Goal: Task Accomplishment & Management: Use online tool/utility

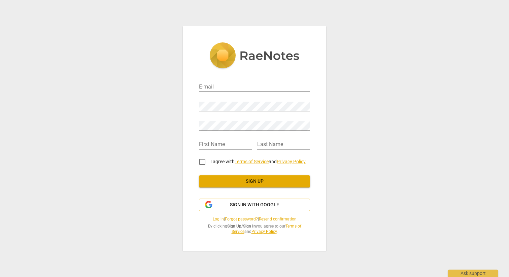
click at [210, 89] on input "email" at bounding box center [254, 88] width 111 height 10
type input "[EMAIL_ADDRESS][DOMAIN_NAME]"
click at [0, 0] on com-1password-button at bounding box center [0, 0] width 0 height 0
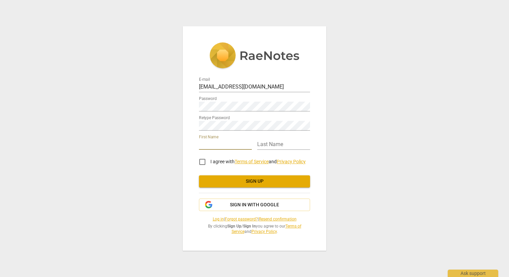
click at [222, 144] on input "text" at bounding box center [225, 145] width 53 height 10
click at [218, 144] on input "Peny" at bounding box center [225, 145] width 53 height 10
type input "Penny"
click at [301, 0] on body "E-mail pkosta86@gmail.com Password Retype Password First Name Penny Last Name I…" at bounding box center [254, 0] width 509 height 0
type input "Efthimiou"
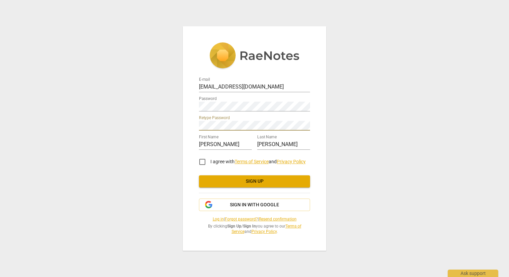
click at [320, 151] on div "E-mail pkosta86@gmail.com Password Retype Password First Name Penny Last Name E…" at bounding box center [255, 138] width 144 height 224
click at [203, 162] on input "I agree with Terms of Service and Privacy Policy" at bounding box center [202, 162] width 16 height 16
checkbox input "true"
click at [255, 183] on span "Sign up" at bounding box center [254, 181] width 100 height 7
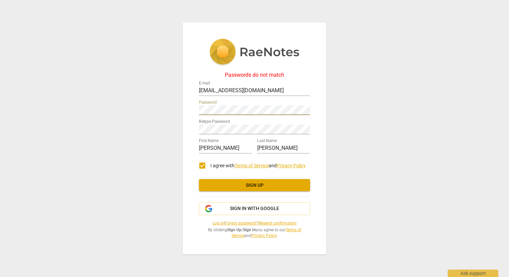
click at [0, 0] on com-1password-button at bounding box center [0, 0] width 0 height 0
click at [182, 129] on div "Passwords do not match E-mail pkosta86@gmail.com Password Retype Password First…" at bounding box center [254, 138] width 509 height 277
click at [189, 144] on div "Passwords do not match E-mail pkosta86@gmail.com Password Retype Password First…" at bounding box center [255, 139] width 144 height 232
click at [263, 184] on span "Sign up" at bounding box center [254, 185] width 100 height 7
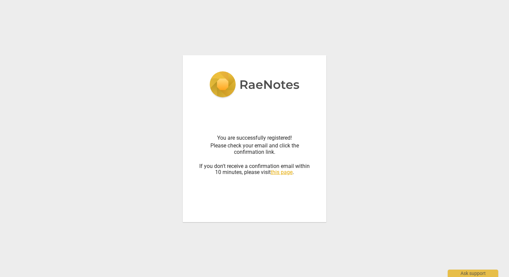
click at [281, 176] on div "You are successfully registered! Please check your email and click the confirma…" at bounding box center [254, 154] width 111 height 103
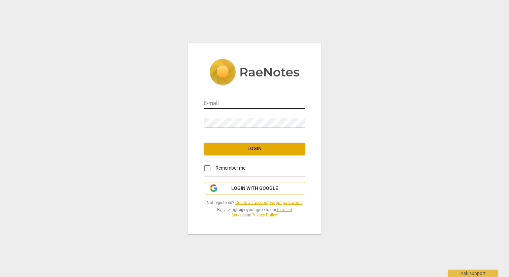
click at [249, 102] on input "email" at bounding box center [254, 104] width 101 height 10
type input "[EMAIL_ADDRESS][DOMAIN_NAME]"
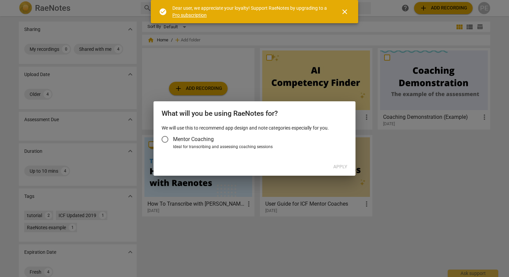
click at [166, 139] on input "Mentor Coaching" at bounding box center [165, 139] width 16 height 16
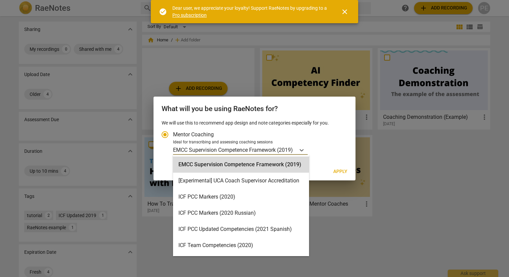
click at [219, 150] on p "EMCC Supervision Competence Framework (2019)" at bounding box center [233, 150] width 120 height 8
click at [0, 0] on input "Ideal for transcribing and assessing coaching sessions EMCC Supervision Compete…" at bounding box center [0, 0] width 0 height 0
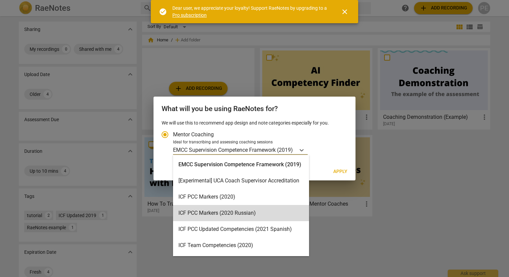
click at [350, 237] on div at bounding box center [254, 138] width 509 height 277
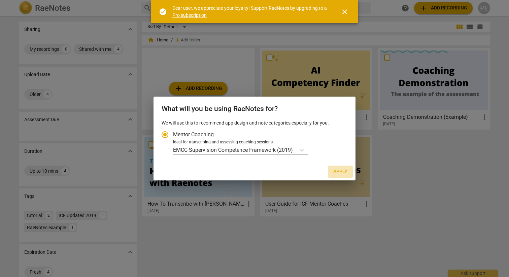
click at [340, 172] on span "Apply" at bounding box center [340, 171] width 14 height 7
radio input "false"
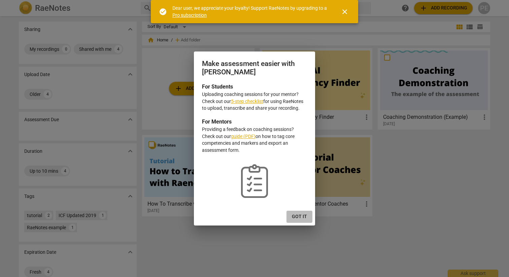
click at [299, 214] on span "Got it" at bounding box center [299, 217] width 15 height 7
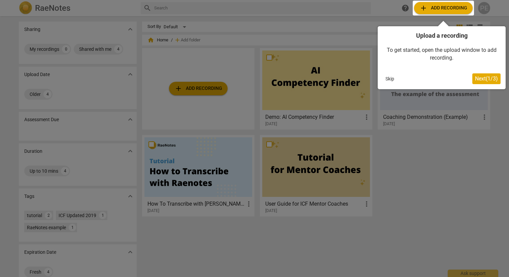
click at [434, 9] on div at bounding box center [443, 8] width 61 height 15
click at [481, 76] on span "Next ( 1 / 3 )" at bounding box center [486, 78] width 23 height 6
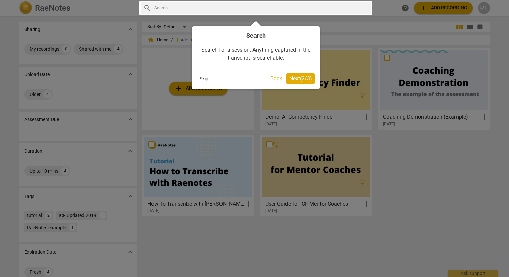
click at [292, 81] on span "Next ( 2 / 3 )" at bounding box center [300, 78] width 23 height 6
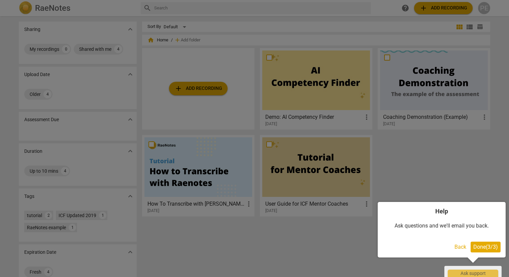
click at [477, 247] on span "Done ( 3 / 3 )" at bounding box center [486, 247] width 25 height 6
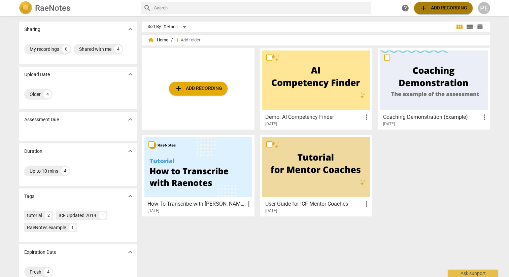
click at [445, 8] on span "add Add recording" at bounding box center [444, 8] width 48 height 8
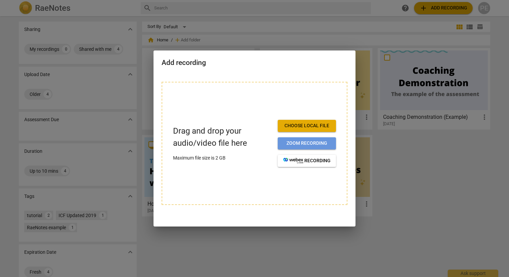
click at [308, 145] on span "Zoom recording" at bounding box center [306, 143] width 47 height 7
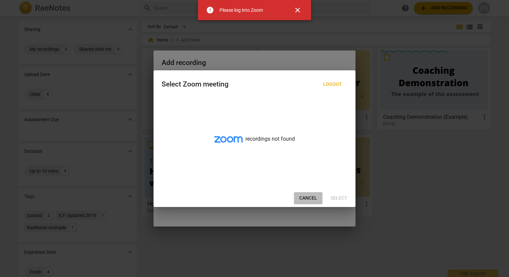
click at [310, 198] on span "Cancel" at bounding box center [308, 198] width 18 height 7
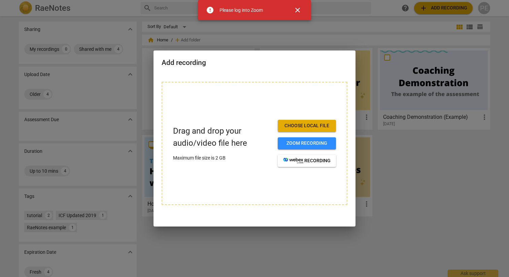
click at [295, 10] on span "close" at bounding box center [298, 10] width 8 height 8
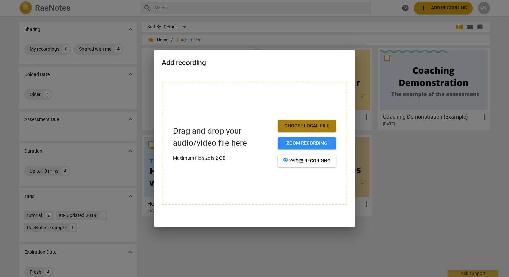
click at [307, 123] on span "Choose local file" at bounding box center [306, 126] width 47 height 7
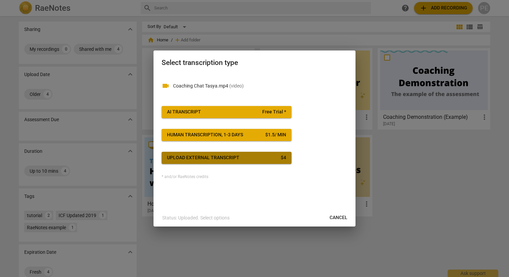
click at [215, 157] on div "Upload external transcript" at bounding box center [203, 158] width 72 height 7
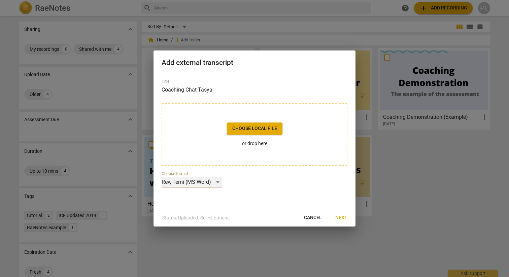
click at [212, 183] on div "Rev, Temi (MS Word)" at bounding box center [192, 182] width 60 height 11
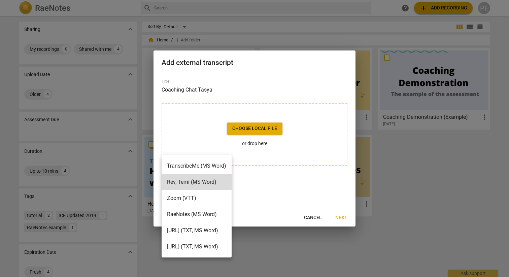
click at [267, 187] on div at bounding box center [254, 138] width 509 height 277
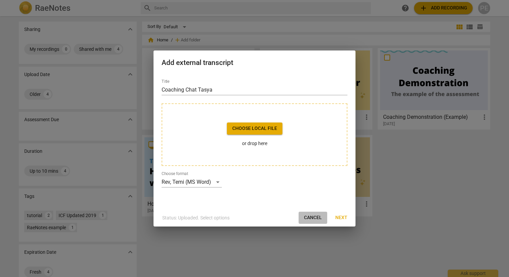
click at [317, 218] on span "Cancel" at bounding box center [313, 218] width 18 height 7
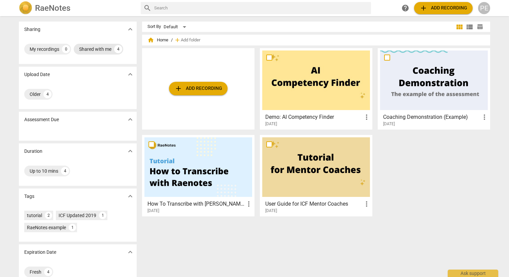
click at [101, 48] on div "Shared with me" at bounding box center [95, 49] width 32 height 7
click at [50, 50] on div "Shared with me" at bounding box center [46, 49] width 32 height 7
click at [205, 87] on span "add Add recording" at bounding box center [198, 89] width 48 height 8
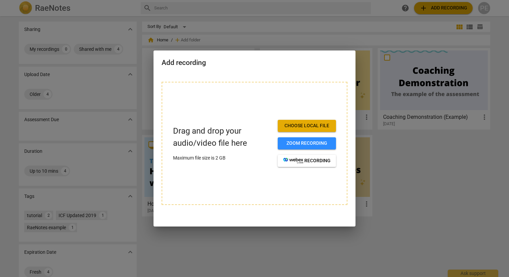
click at [288, 124] on span "Choose local file" at bounding box center [306, 126] width 47 height 7
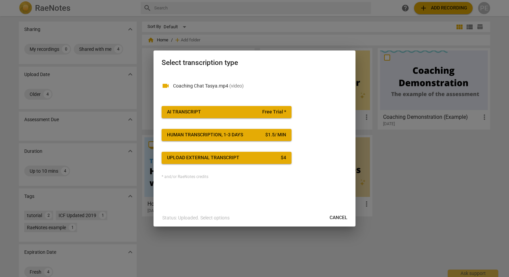
click at [231, 135] on div "Human transcription, 1-3 days" at bounding box center [205, 135] width 76 height 7
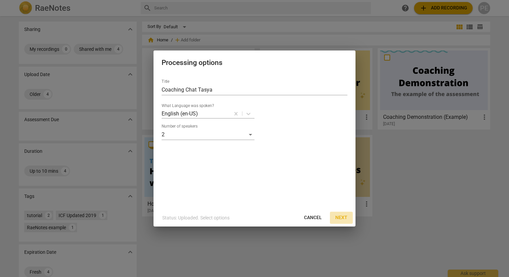
click at [341, 216] on span "Next" at bounding box center [342, 218] width 12 height 7
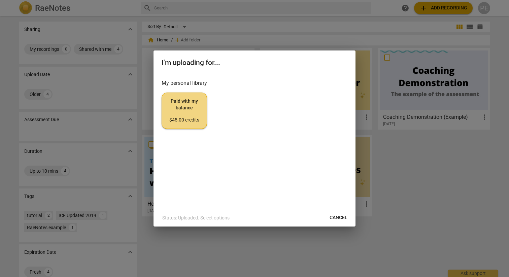
click at [338, 217] on span "Cancel" at bounding box center [339, 218] width 18 height 7
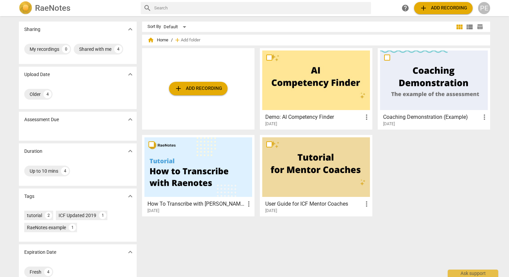
click at [195, 200] on h3 "How To Transcribe with RaeNotes" at bounding box center [196, 204] width 97 height 8
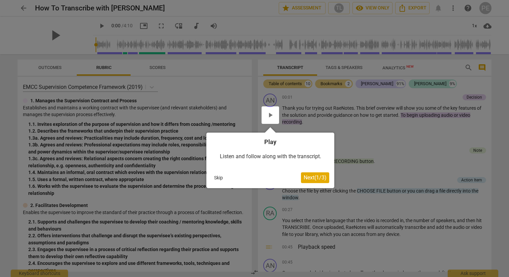
click at [316, 184] on div "Play Listen and follow along with the transcript. Skip Next ( 1 / 3 )" at bounding box center [270, 161] width 128 height 56
click at [312, 176] on span "Next ( 1 / 3 )" at bounding box center [315, 177] width 23 height 6
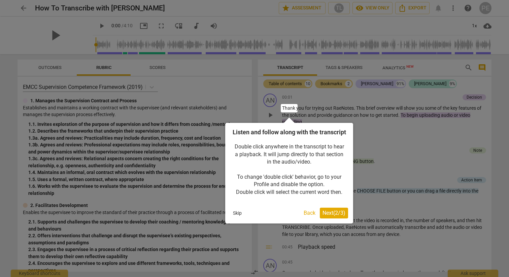
click at [329, 216] on span "Next ( 2 / 3 )" at bounding box center [334, 213] width 23 height 6
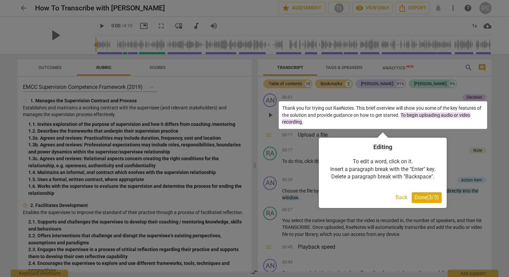
click at [426, 201] on span "Done ( 3 / 3 )" at bounding box center [427, 197] width 25 height 6
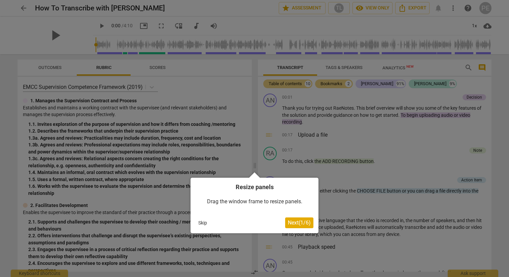
click at [403, 196] on div at bounding box center [254, 138] width 509 height 277
click at [293, 223] on span "Next ( 1 / 6 )" at bounding box center [299, 223] width 23 height 6
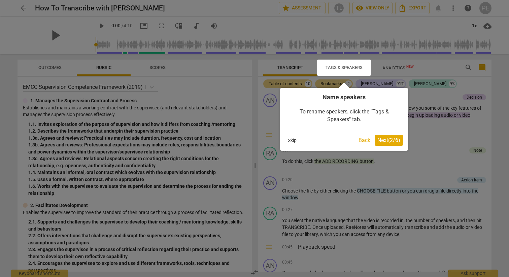
click at [291, 140] on button "Skip" at bounding box center [292, 140] width 14 height 10
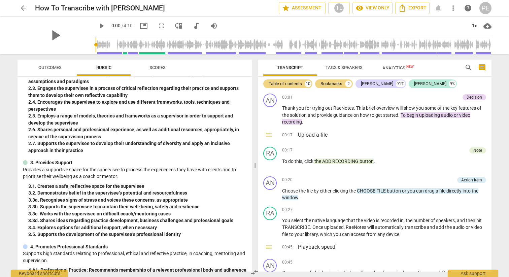
scroll to position [168, 0]
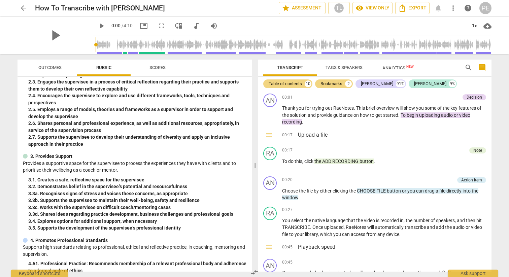
click at [24, 8] on span "arrow_back" at bounding box center [24, 8] width 8 height 8
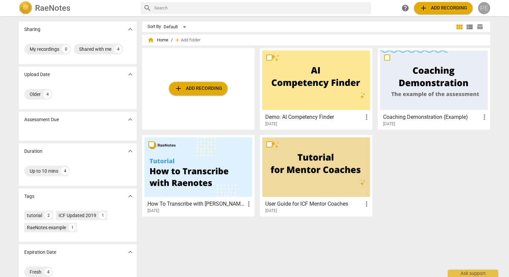
click at [488, 7] on div "PE" at bounding box center [484, 8] width 12 height 12
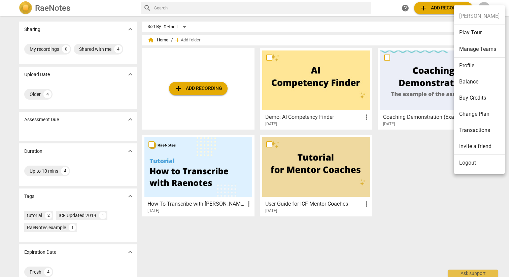
click at [473, 66] on li "Profile" at bounding box center [479, 66] width 51 height 16
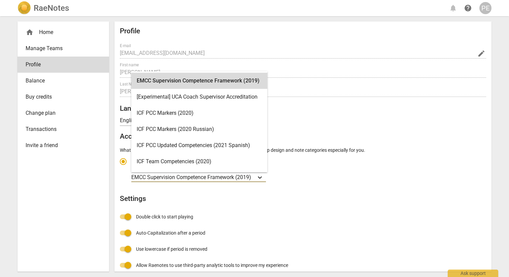
click at [262, 176] on icon "Account type" at bounding box center [260, 177] width 7 height 7
click at [0, 0] on input "Ideal for transcribing and assessing coaching sessions EMCC Supervision Compete…" at bounding box center [0, 0] width 0 height 0
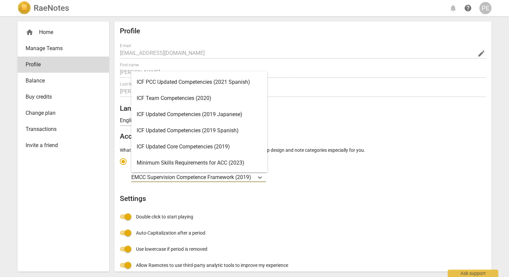
scroll to position [69, 0]
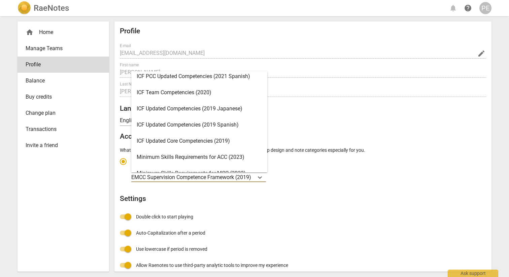
click at [221, 139] on div "ICF Updated Core Competencies (2019)" at bounding box center [199, 141] width 136 height 16
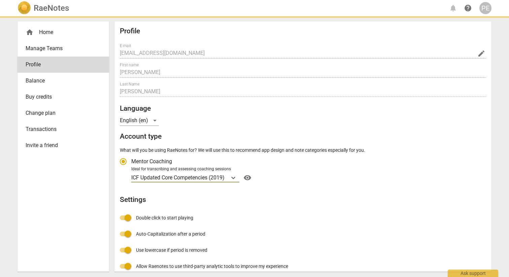
scroll to position [3, 0]
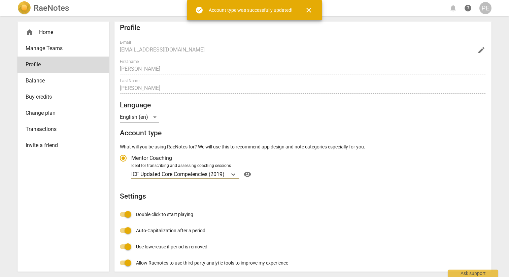
radio input "false"
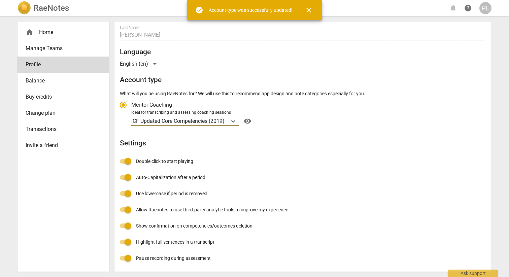
scroll to position [0, 0]
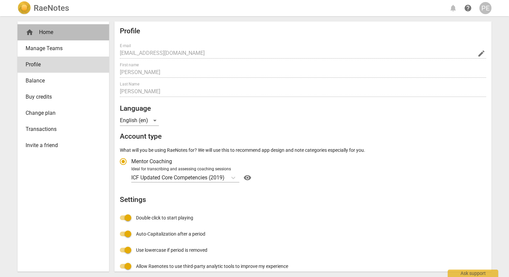
click at [54, 31] on div "home Home" at bounding box center [61, 32] width 70 height 8
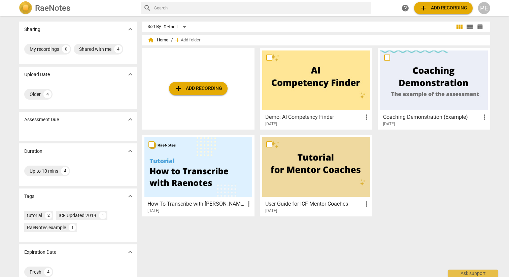
click at [201, 86] on span "add Add recording" at bounding box center [198, 89] width 48 height 8
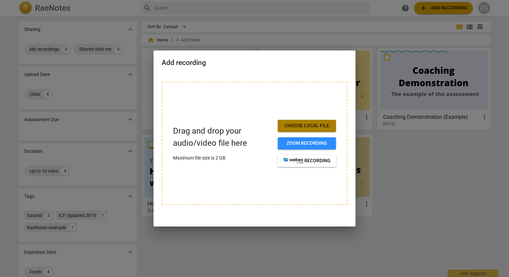
click at [301, 125] on span "Choose local file" at bounding box center [306, 126] width 47 height 7
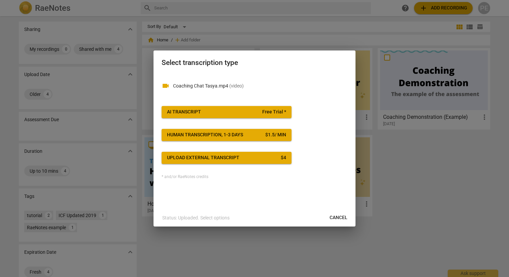
click at [234, 157] on div "Upload external transcript" at bounding box center [203, 158] width 72 height 7
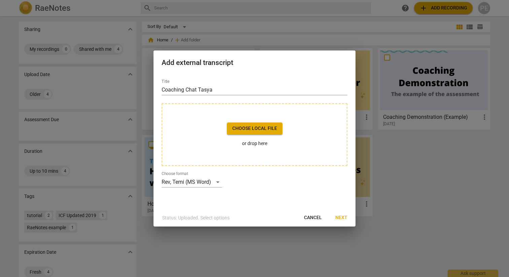
click at [306, 219] on span "Cancel" at bounding box center [313, 218] width 18 height 7
click at [249, 128] on span "Choose local file" at bounding box center [254, 128] width 45 height 7
click at [341, 216] on span "Next" at bounding box center [342, 218] width 12 height 7
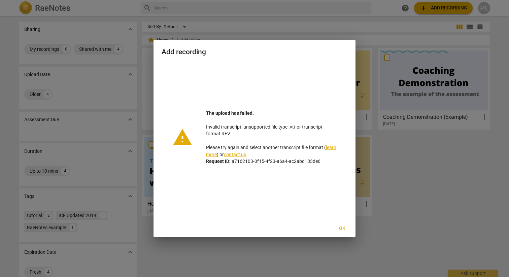
click at [344, 229] on span "Ok" at bounding box center [342, 228] width 11 height 7
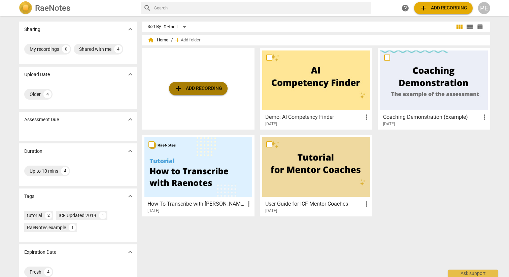
click at [205, 87] on span "add Add recording" at bounding box center [198, 89] width 48 height 8
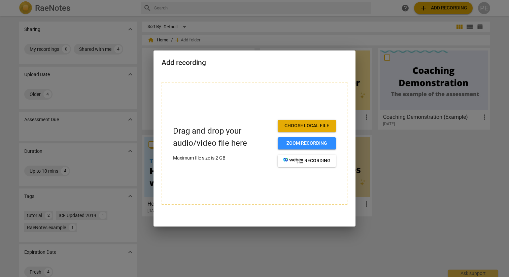
click at [399, 164] on div at bounding box center [254, 138] width 509 height 277
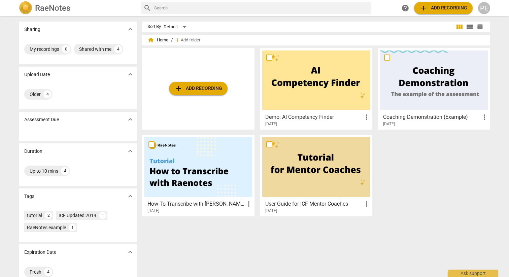
click at [201, 88] on span "add Add recording" at bounding box center [198, 89] width 48 height 8
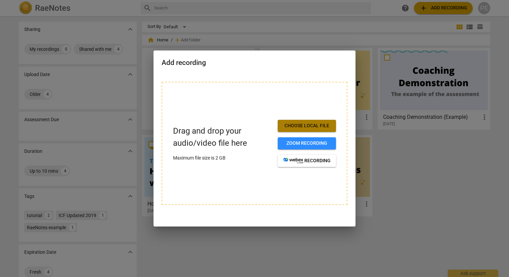
click at [294, 125] on span "Choose local file" at bounding box center [306, 126] width 47 height 7
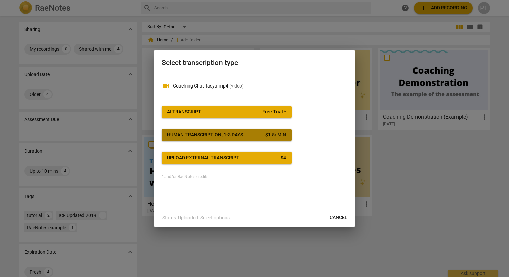
click at [225, 137] on div "Human transcription, 1-3 days" at bounding box center [205, 135] width 76 height 7
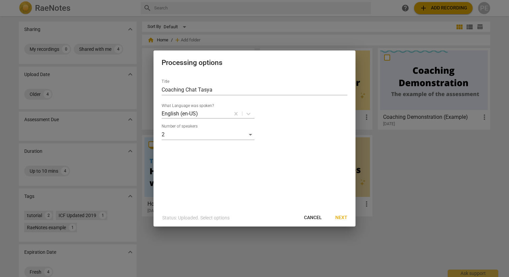
click at [338, 215] on span "Next" at bounding box center [342, 218] width 12 height 7
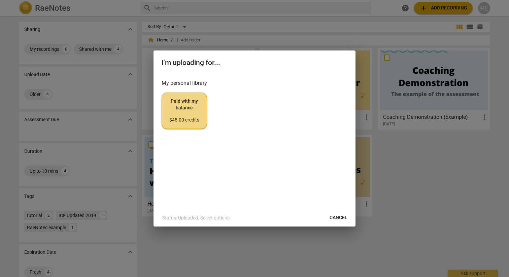
click at [193, 118] on div "$45.00 credits" at bounding box center [184, 120] width 34 height 7
click at [335, 215] on span "Cancel" at bounding box center [339, 218] width 18 height 7
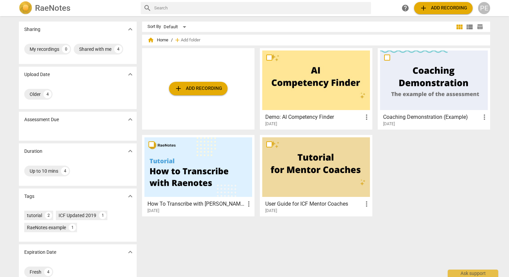
click at [219, 183] on div at bounding box center [199, 167] width 108 height 60
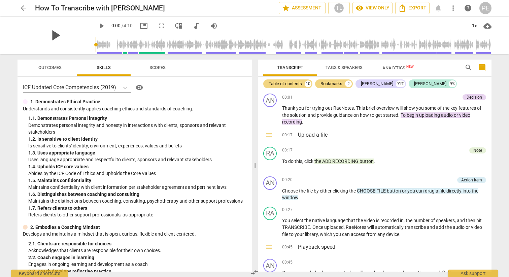
click at [49, 36] on span "play_arrow" at bounding box center [55, 36] width 18 height 18
click at [62, 40] on div "pause" at bounding box center [55, 36] width 75 height 38
click at [98, 25] on span "pause" at bounding box center [102, 26] width 8 height 8
click at [140, 26] on span "picture_in_picture" at bounding box center [144, 26] width 8 height 8
click at [157, 25] on span "fullscreen" at bounding box center [161, 26] width 8 height 8
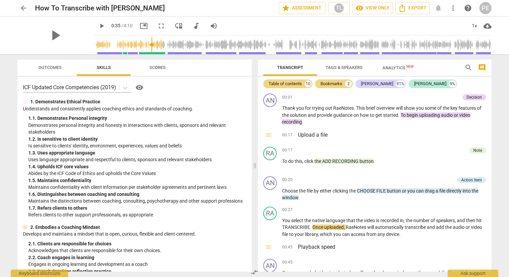
click at [64, 34] on div "play_arrow" at bounding box center [55, 36] width 75 height 38
click at [53, 34] on span "play_arrow" at bounding box center [55, 36] width 18 height 18
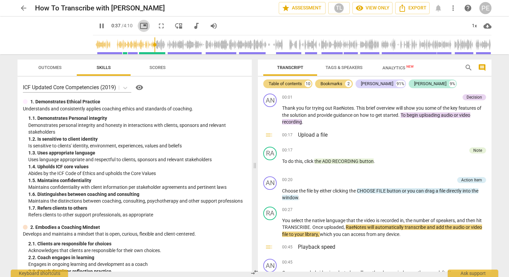
click at [140, 26] on span "picture_in_picture" at bounding box center [144, 26] width 8 height 8
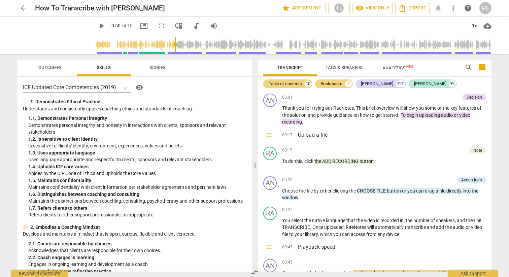
type input "50"
click at [26, 8] on span "arrow_back" at bounding box center [24, 8] width 8 height 8
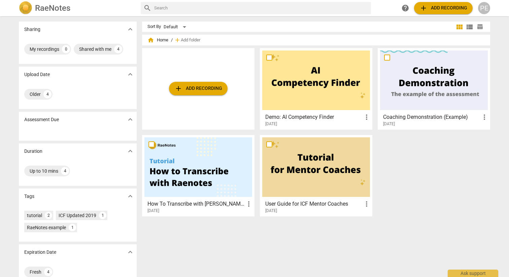
click at [187, 85] on span "add Add recording" at bounding box center [198, 89] width 48 height 8
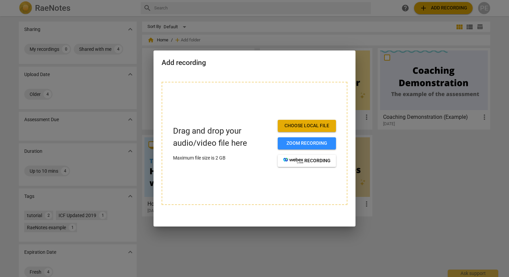
click at [301, 124] on span "Choose local file" at bounding box center [306, 126] width 47 height 7
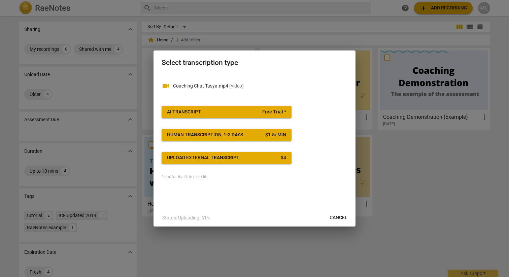
click at [247, 161] on button "Upload external transcript $ 4" at bounding box center [227, 158] width 130 height 12
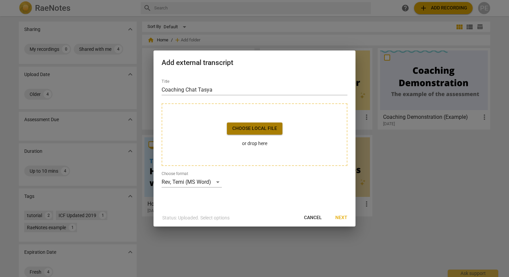
click at [257, 126] on span "Choose local file" at bounding box center [254, 128] width 45 height 7
click at [216, 182] on div "Rev, Temi (MS Word)" at bounding box center [192, 182] width 60 height 11
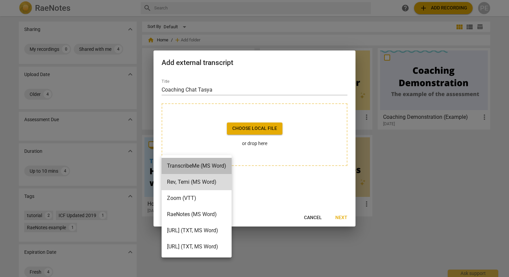
click at [217, 166] on li "TranscribeMe (MS Word)" at bounding box center [197, 166] width 70 height 16
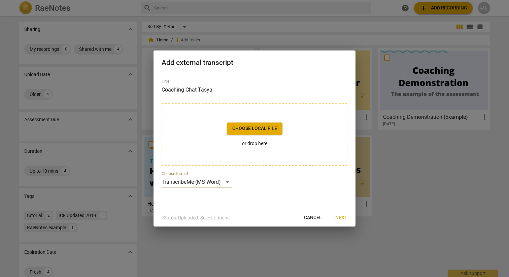
click at [255, 127] on span "Choose local file" at bounding box center [254, 128] width 45 height 7
click at [210, 184] on div "TranscribeMe (MS Word)" at bounding box center [197, 182] width 70 height 11
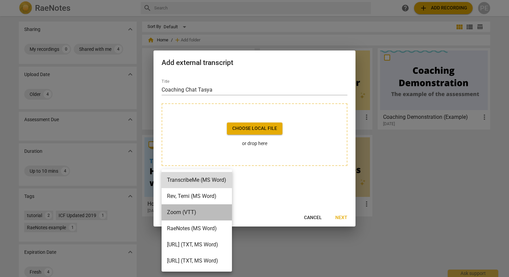
click at [205, 210] on li "Zoom (VTT)" at bounding box center [197, 212] width 70 height 16
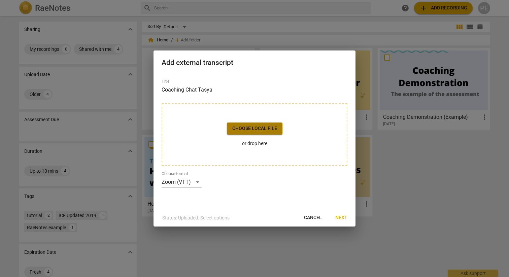
click at [262, 130] on span "Choose local file" at bounding box center [254, 128] width 45 height 7
click at [180, 183] on div "Zoom (VTT)" at bounding box center [182, 182] width 40 height 11
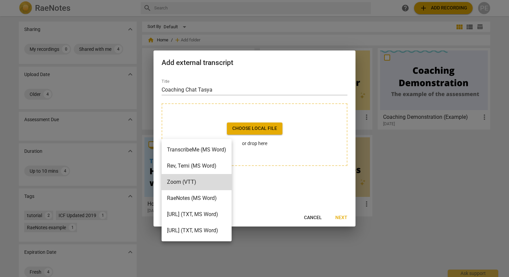
click at [202, 150] on li "TranscribeMe (MS Word)" at bounding box center [197, 150] width 70 height 16
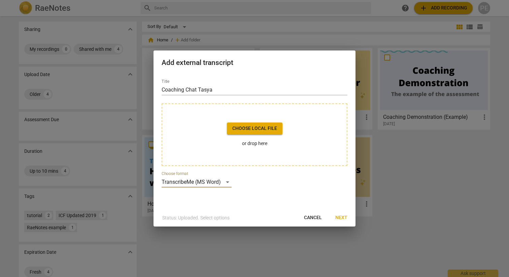
click at [242, 128] on span "Choose local file" at bounding box center [254, 128] width 45 height 7
click at [318, 218] on span "Cancel" at bounding box center [313, 218] width 18 height 7
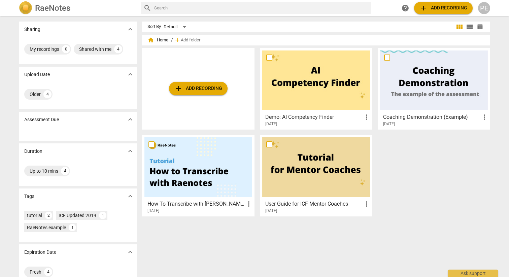
click at [193, 166] on div at bounding box center [199, 167] width 108 height 60
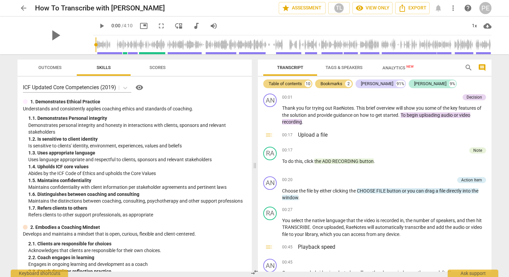
click at [98, 26] on span "play_arrow" at bounding box center [102, 26] width 8 height 8
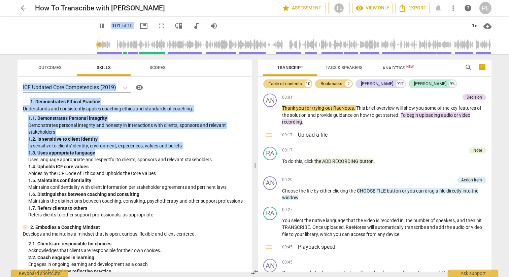
drag, startPoint x: 71, startPoint y: 44, endPoint x: 181, endPoint y: 152, distance: 153.2
click at [181, 152] on div "arrow_back How To Transcribe with RaeNotes star Assessment TL visibility View o…" at bounding box center [254, 138] width 509 height 277
click at [59, 38] on span "pause" at bounding box center [55, 36] width 18 height 18
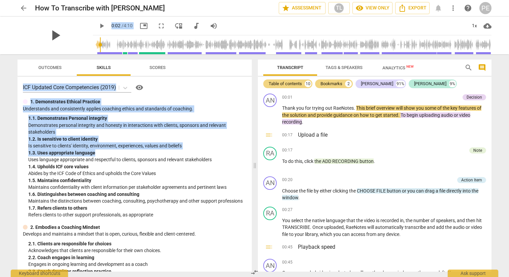
click at [51, 33] on span "play_arrow" at bounding box center [55, 36] width 18 height 18
click at [140, 26] on span "picture_in_picture" at bounding box center [144, 26] width 8 height 8
click at [51, 34] on span "pause" at bounding box center [55, 36] width 18 height 18
click at [157, 24] on span "fullscreen" at bounding box center [161, 26] width 8 height 8
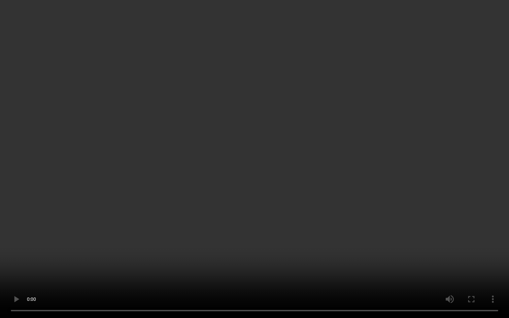
click at [30, 105] on video at bounding box center [254, 159] width 509 height 318
type input "29"
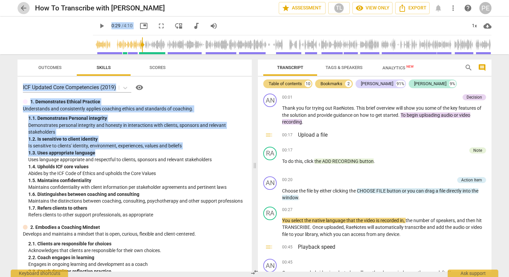
click at [23, 6] on span "arrow_back" at bounding box center [24, 8] width 8 height 8
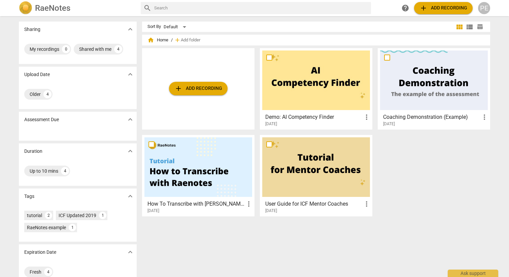
click at [448, 8] on span "add Add recording" at bounding box center [444, 8] width 48 height 8
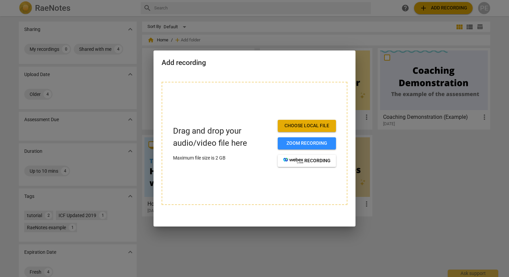
click at [304, 124] on span "Choose local file" at bounding box center [306, 126] width 47 height 7
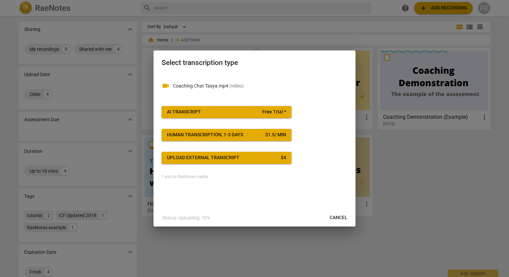
click at [258, 160] on span "Upload external transcript $ 4" at bounding box center [226, 158] width 119 height 7
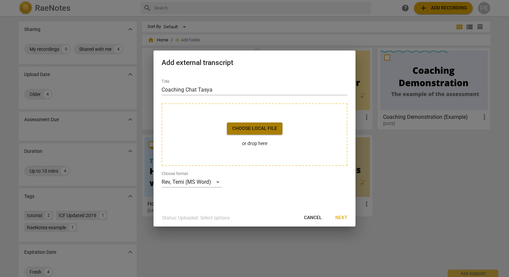
click at [263, 127] on span "Choose local file" at bounding box center [254, 128] width 45 height 7
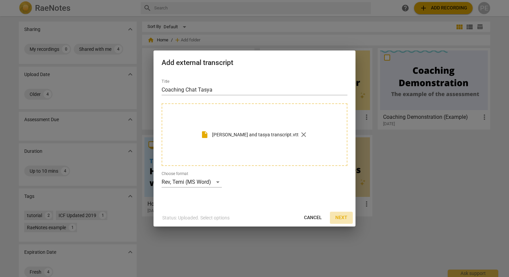
click at [343, 218] on span "Next" at bounding box center [342, 218] width 12 height 7
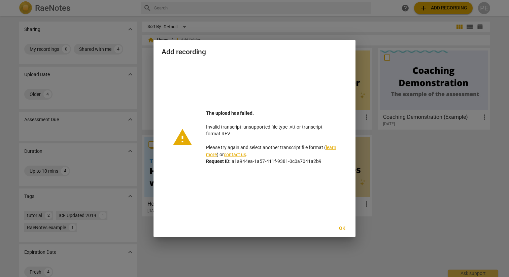
click at [212, 156] on link "learn more" at bounding box center [271, 151] width 130 height 12
click at [345, 230] on span "Ok" at bounding box center [342, 228] width 11 height 7
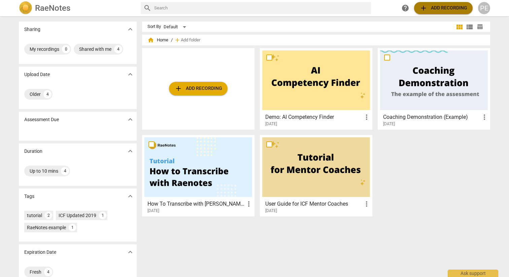
click at [449, 9] on span "add Add recording" at bounding box center [444, 8] width 48 height 8
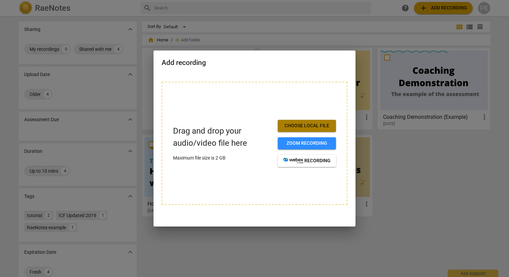
click at [302, 126] on span "Choose local file" at bounding box center [306, 126] width 47 height 7
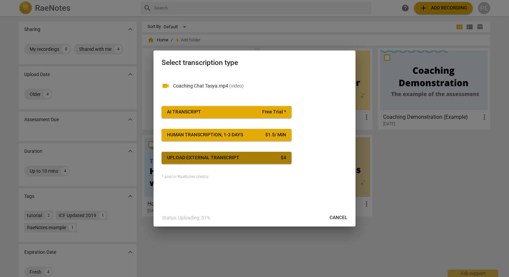
click at [218, 158] on div "Upload external transcript" at bounding box center [203, 158] width 72 height 7
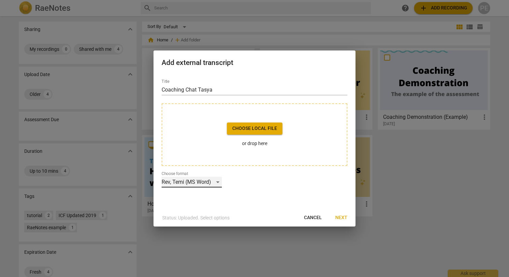
click at [198, 182] on div "Rev, Temi (MS Word)" at bounding box center [192, 182] width 60 height 11
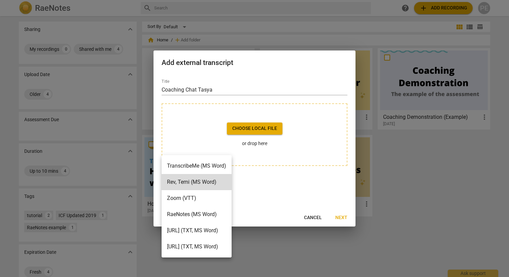
click at [192, 199] on li "Zoom (VTT)" at bounding box center [197, 198] width 70 height 16
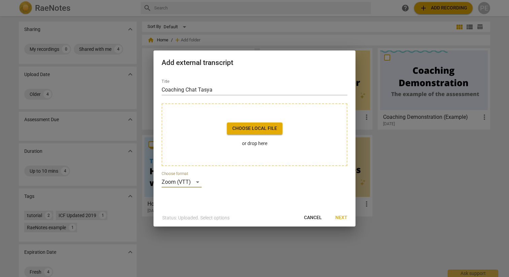
click at [255, 128] on span "Choose local file" at bounding box center [254, 128] width 45 height 7
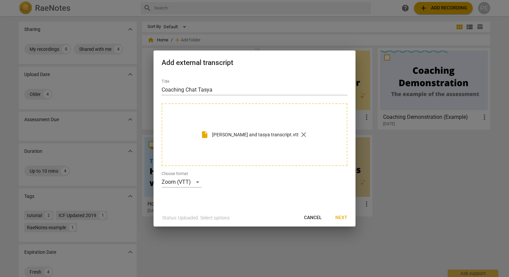
click at [342, 217] on span "Next" at bounding box center [342, 218] width 12 height 7
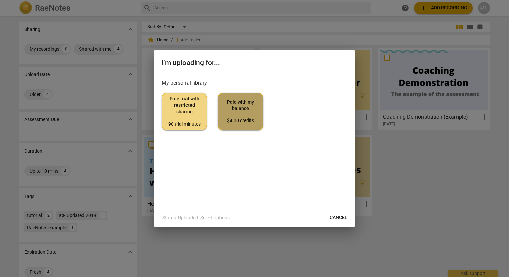
click at [235, 113] on span "Paid with my balance $4.00 credits" at bounding box center [241, 111] width 34 height 25
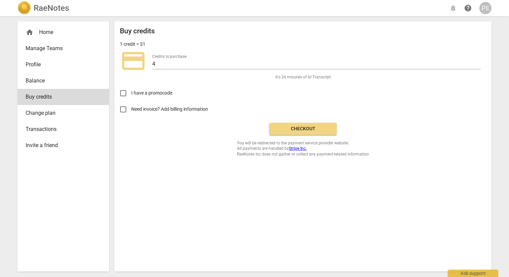
click at [120, 109] on input "Need invoice? Add billing information" at bounding box center [123, 109] width 16 height 16
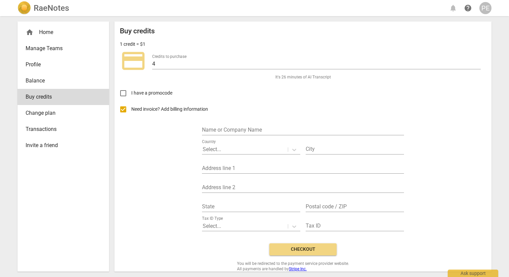
click at [121, 109] on input "Need invoice? Add billing information" at bounding box center [123, 109] width 16 height 16
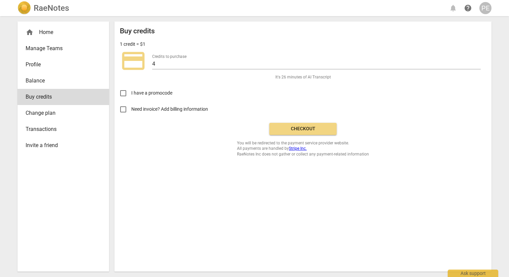
click at [122, 108] on input "Need invoice? Add billing information" at bounding box center [123, 109] width 16 height 16
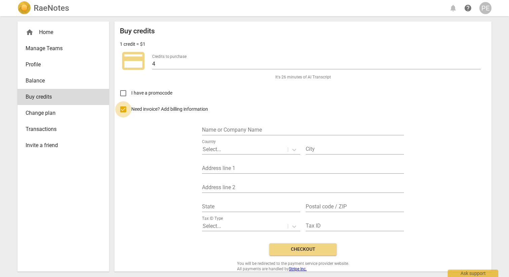
click at [122, 108] on input "Need invoice? Add billing information" at bounding box center [123, 109] width 16 height 16
checkbox input "false"
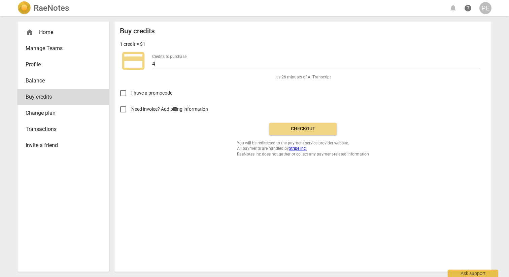
click at [311, 126] on span "Checkout" at bounding box center [303, 129] width 57 height 7
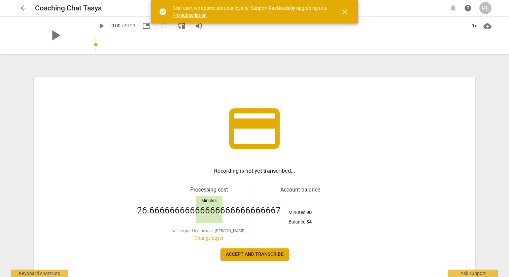
click at [342, 10] on span "close" at bounding box center [345, 12] width 8 height 8
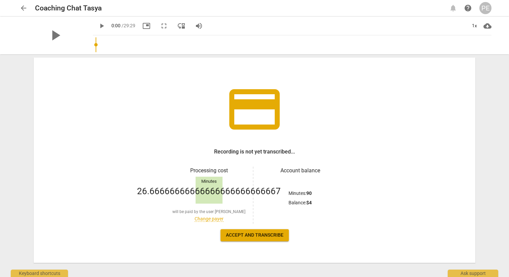
scroll to position [27, 0]
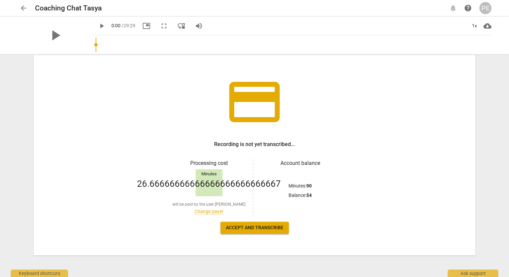
click at [251, 227] on span "Accept and transcribe" at bounding box center [255, 228] width 58 height 7
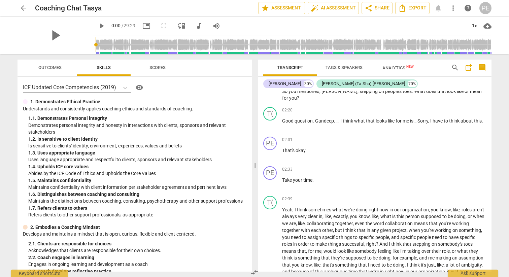
scroll to position [0, 0]
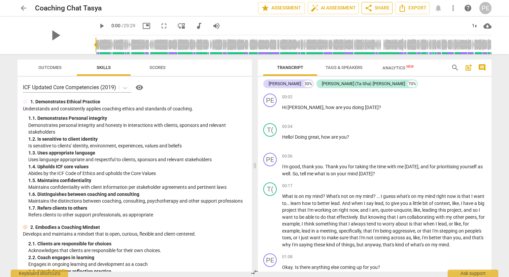
click at [374, 9] on span "share Share" at bounding box center [377, 8] width 25 height 8
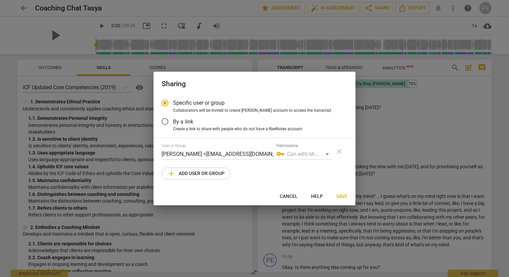
radio input "false"
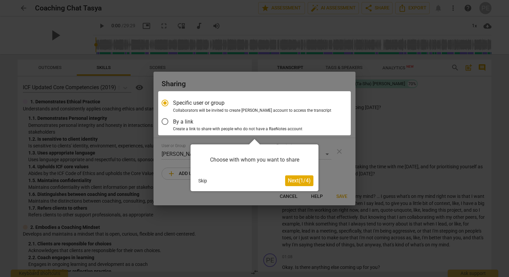
click at [200, 181] on button "Skip" at bounding box center [203, 181] width 14 height 10
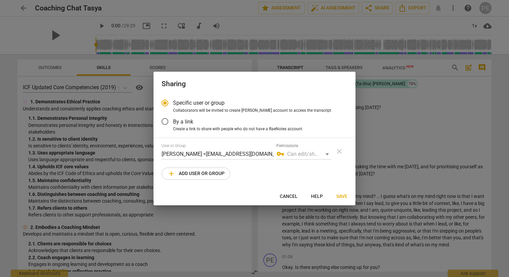
click at [318, 153] on div "vpn_key Can edit/share" at bounding box center [304, 154] width 55 height 11
click at [165, 121] on input "By a link" at bounding box center [165, 122] width 16 height 16
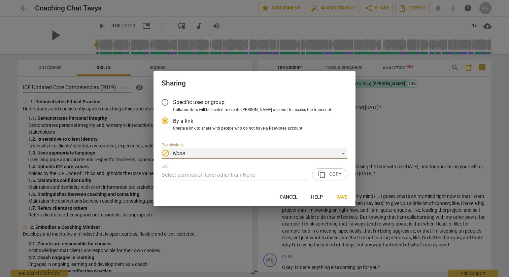
click at [345, 153] on div "block None" at bounding box center [255, 153] width 186 height 11
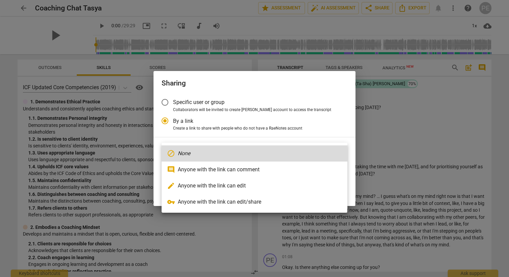
click at [262, 201] on li "vpn_key Anyone with the link can edit/share" at bounding box center [255, 202] width 186 height 16
radio input "false"
type input "https://app.raenotes.com/meeting/d999a5dad310470389240056feae50ec?success=4"
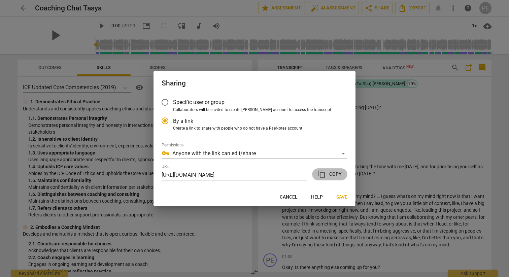
click at [329, 175] on span "content_copy Copy" at bounding box center [330, 174] width 24 height 8
click at [340, 197] on span "Save" at bounding box center [342, 197] width 11 height 7
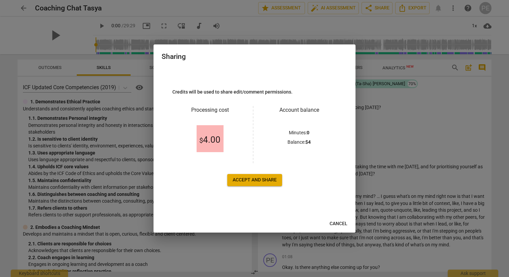
click at [252, 181] on span "Accept and share" at bounding box center [255, 180] width 44 height 7
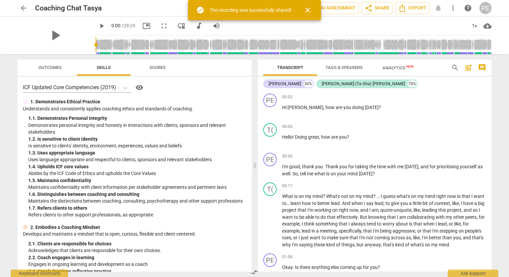
scroll to position [0, 63]
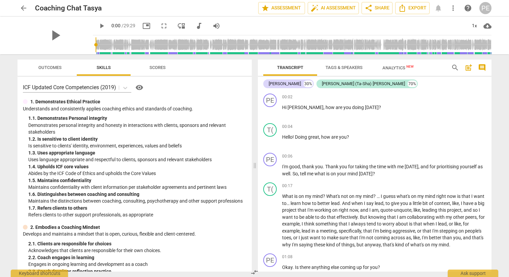
click at [342, 68] on span "Tags & Speakers" at bounding box center [344, 67] width 37 height 5
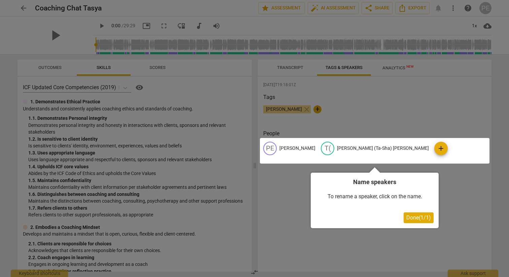
click at [416, 221] on span "Done ( 1 / 1 )" at bounding box center [419, 218] width 25 height 6
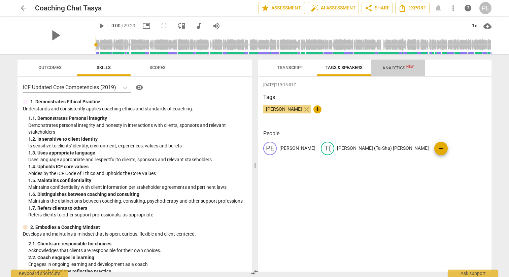
click at [393, 68] on span "Analytics New" at bounding box center [398, 67] width 31 height 5
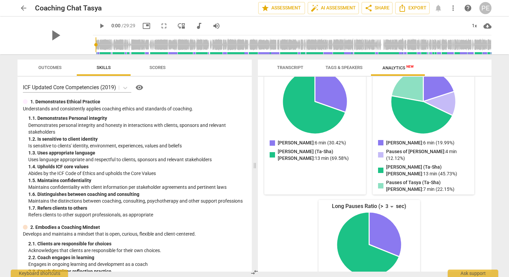
scroll to position [0, 0]
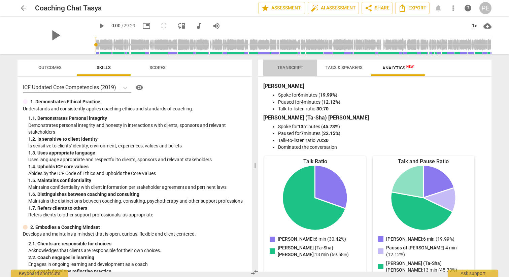
click at [292, 67] on span "Transcript" at bounding box center [290, 67] width 26 height 5
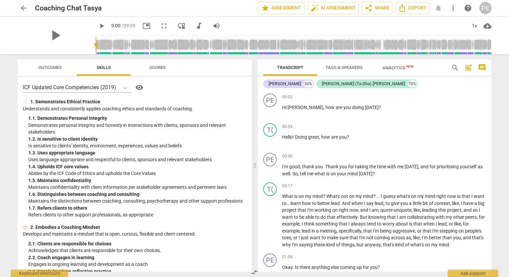
click at [50, 67] on span "Outcomes" at bounding box center [49, 67] width 23 height 5
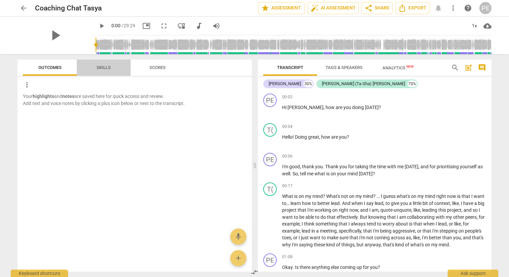
click at [99, 67] on span "Skills" at bounding box center [104, 67] width 14 height 5
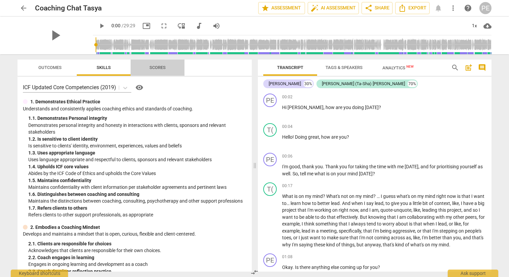
click at [167, 68] on span "Scores" at bounding box center [157, 67] width 32 height 9
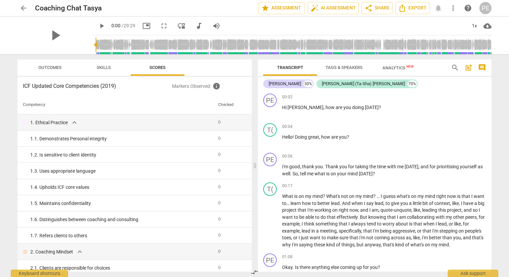
click at [104, 67] on span "Skills" at bounding box center [104, 67] width 14 height 5
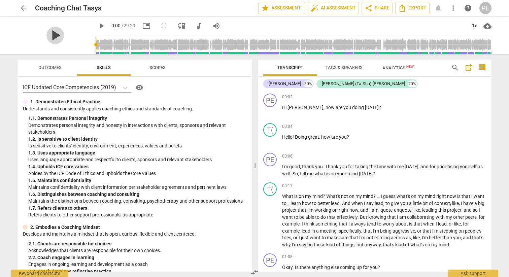
click at [52, 34] on span "play_arrow" at bounding box center [55, 36] width 18 height 18
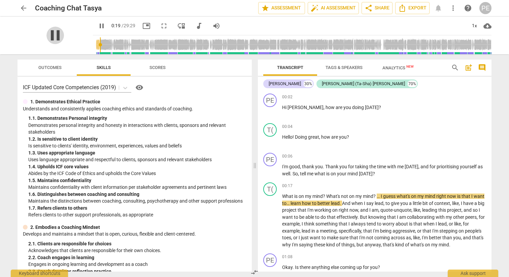
click at [52, 34] on span "pause" at bounding box center [55, 36] width 18 height 18
type input "20"
click at [288, 8] on span "star Assessment" at bounding box center [281, 8] width 41 height 8
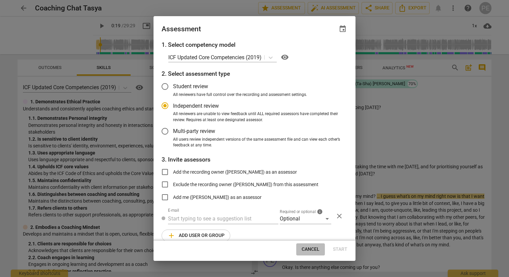
click at [305, 246] on button "Cancel" at bounding box center [310, 250] width 29 height 12
radio input "false"
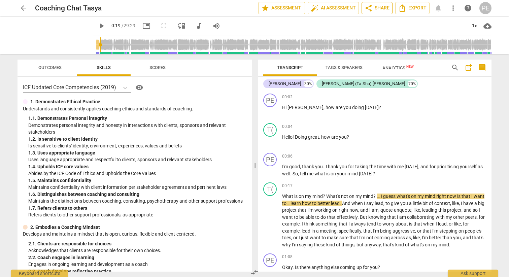
click at [383, 9] on span "share Share" at bounding box center [377, 8] width 25 height 8
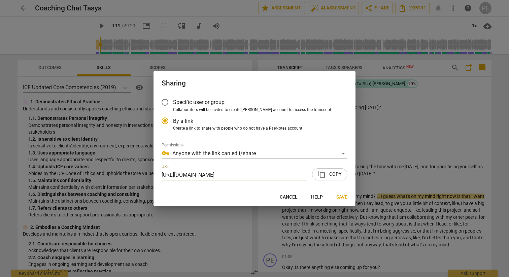
click at [288, 198] on span "Cancel" at bounding box center [289, 197] width 18 height 7
radio input "false"
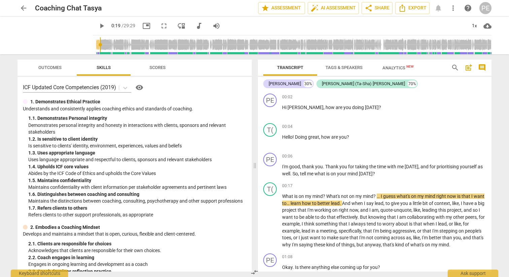
click at [485, 8] on div "PE" at bounding box center [486, 8] width 12 height 12
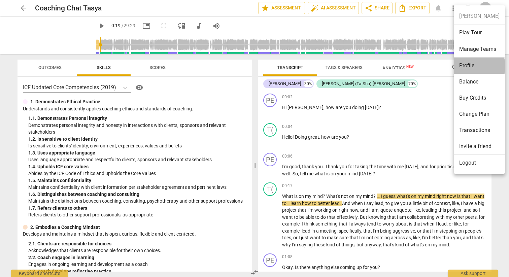
click at [471, 66] on li "Profile" at bounding box center [479, 66] width 51 height 16
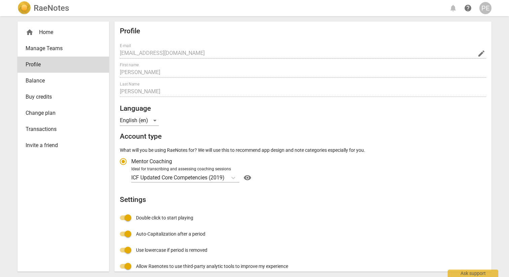
radio input "false"
click at [483, 8] on div "PE" at bounding box center [486, 8] width 12 height 12
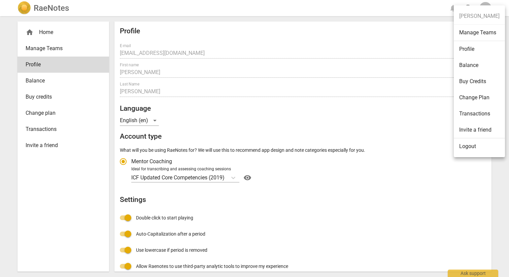
click at [475, 149] on li "Logout" at bounding box center [479, 146] width 51 height 16
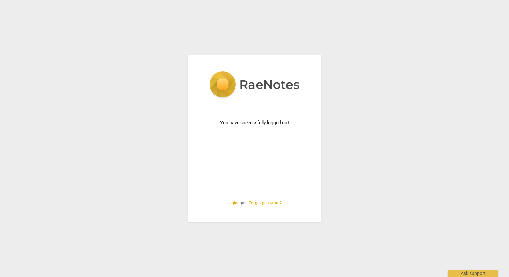
click at [229, 203] on link "Login" at bounding box center [232, 203] width 10 height 5
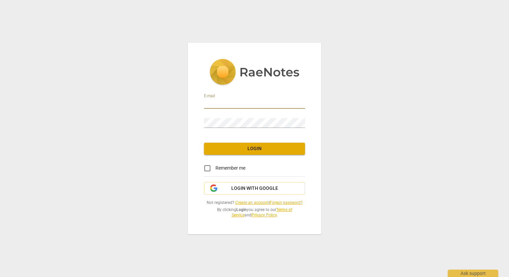
click at [242, 101] on input "email" at bounding box center [254, 104] width 101 height 10
type input "pkosta86@gmail.com"
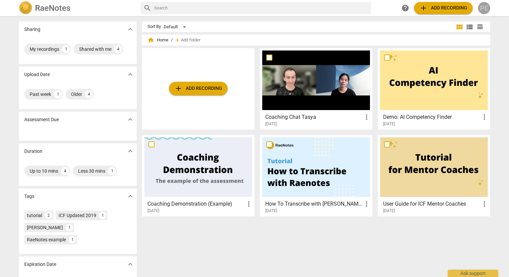
click at [483, 9] on div "PE" at bounding box center [484, 8] width 12 height 12
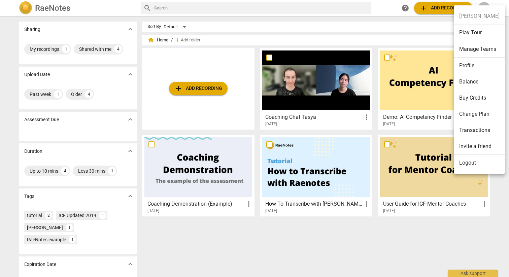
click at [483, 165] on li "Logout" at bounding box center [479, 163] width 51 height 16
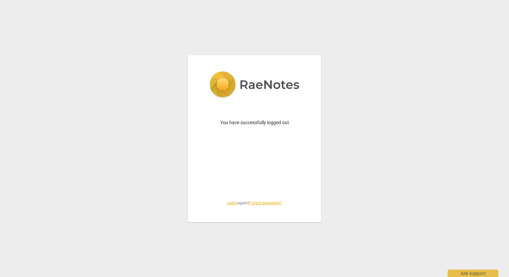
click at [230, 202] on link "Login" at bounding box center [232, 203] width 10 height 5
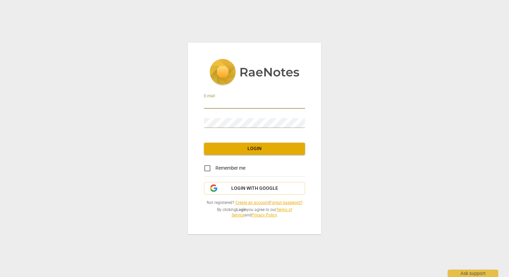
click at [260, 105] on input "email" at bounding box center [254, 104] width 101 height 10
type input "pkosta86@gmail.com"
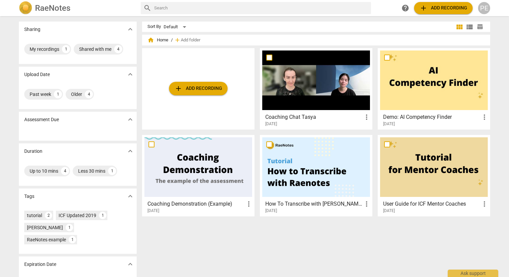
click at [312, 89] on div at bounding box center [316, 81] width 108 height 60
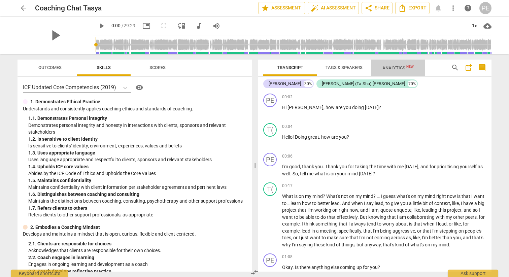
click at [386, 69] on span "Analytics New" at bounding box center [398, 67] width 31 height 5
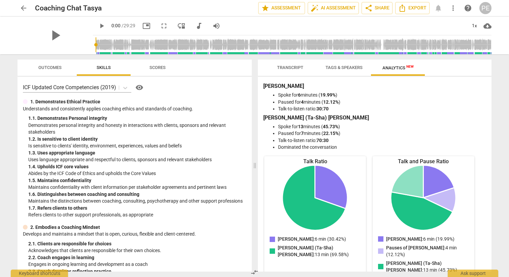
click at [140, 88] on span "visibility" at bounding box center [139, 88] width 8 height 8
click at [345, 65] on span "Tags & Speakers" at bounding box center [344, 67] width 37 height 5
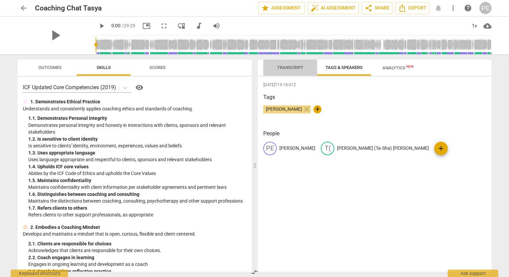
click at [297, 69] on span "Transcript" at bounding box center [290, 67] width 26 height 5
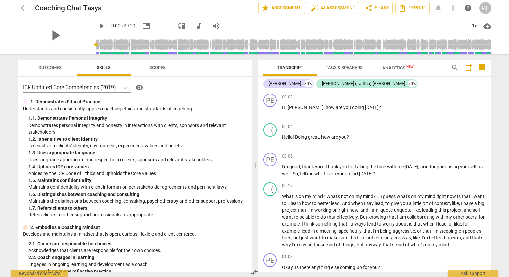
click at [56, 67] on span "Outcomes" at bounding box center [49, 67] width 23 height 5
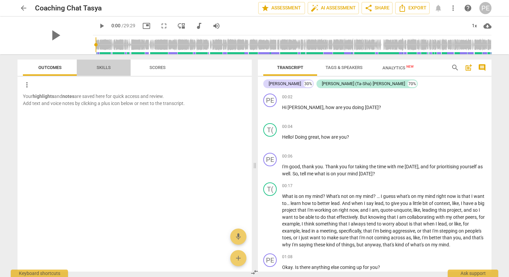
click at [106, 68] on span "Skills" at bounding box center [104, 67] width 14 height 5
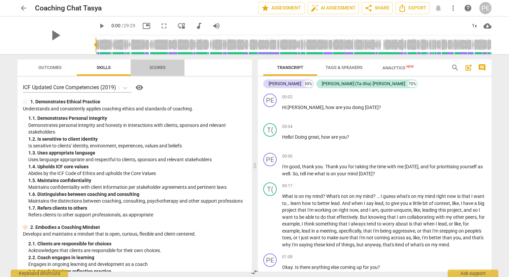
click at [151, 68] on span "Scores" at bounding box center [158, 67] width 16 height 5
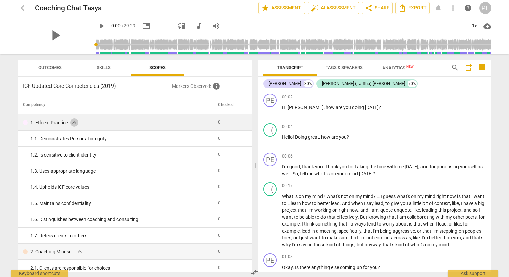
click at [74, 123] on span "expand_more" at bounding box center [74, 123] width 8 height 8
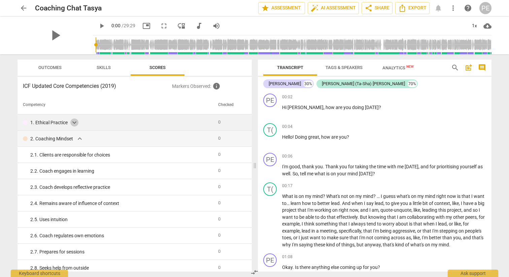
click at [74, 123] on span "expand_more" at bounding box center [74, 123] width 8 height 8
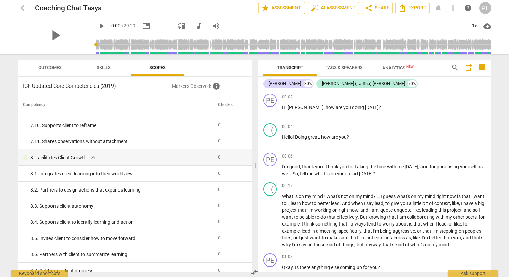
scroll to position [968, 0]
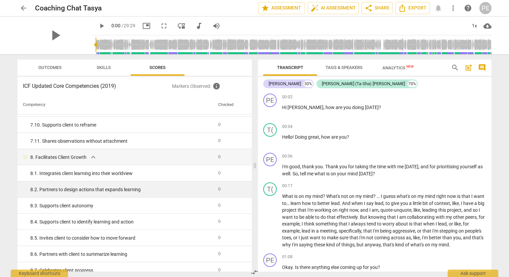
click at [130, 188] on div "8. 2. Partners to design actions that expands learning" at bounding box center [121, 189] width 183 height 7
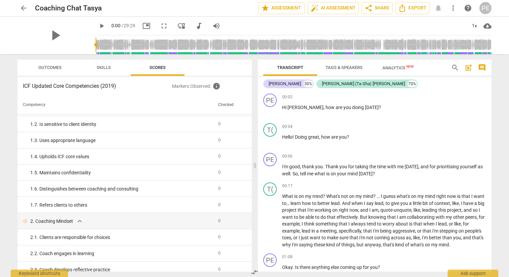
scroll to position [0, 0]
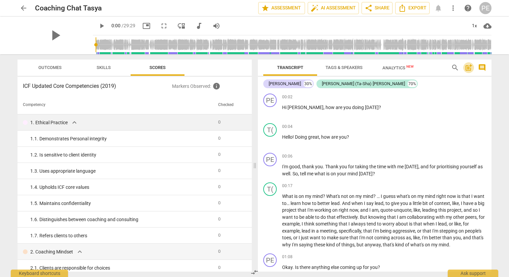
click at [469, 69] on span "post_add" at bounding box center [469, 68] width 8 height 8
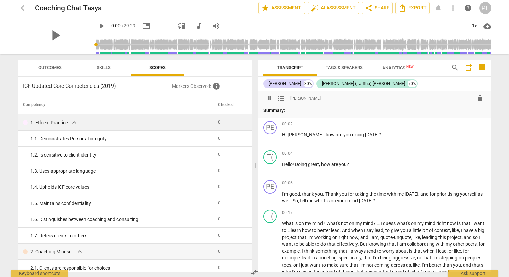
click at [469, 68] on span "post_add" at bounding box center [469, 68] width 8 height 8
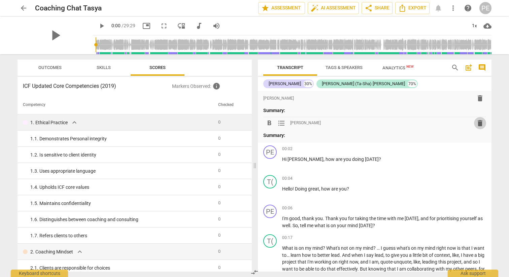
click at [476, 124] on span "delete" at bounding box center [480, 123] width 8 height 8
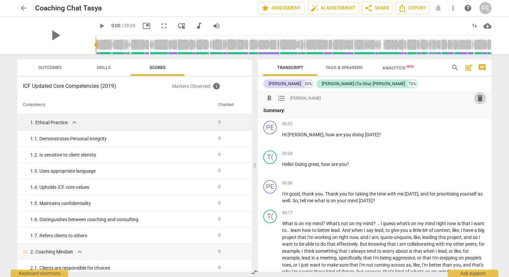
click at [480, 97] on span "delete" at bounding box center [480, 98] width 8 height 8
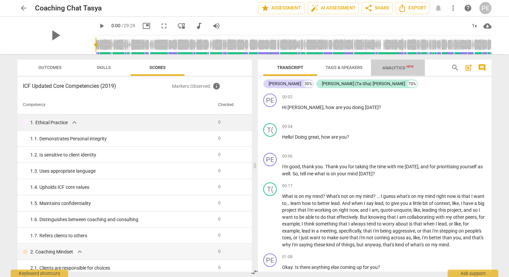
click at [390, 67] on span "Analytics New" at bounding box center [398, 67] width 31 height 5
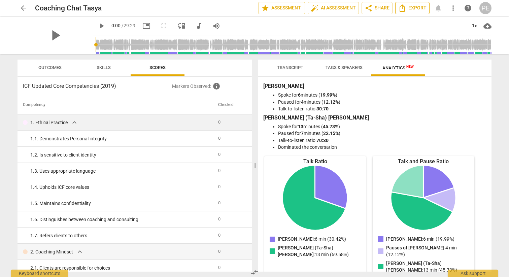
click at [408, 8] on span "Export" at bounding box center [413, 8] width 28 height 8
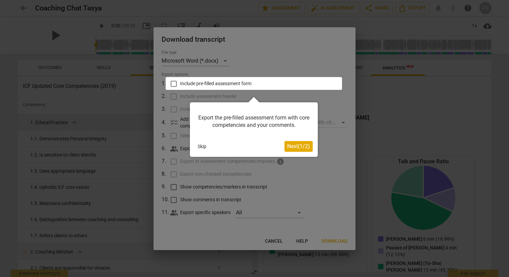
click at [201, 144] on button "Skip" at bounding box center [202, 146] width 14 height 10
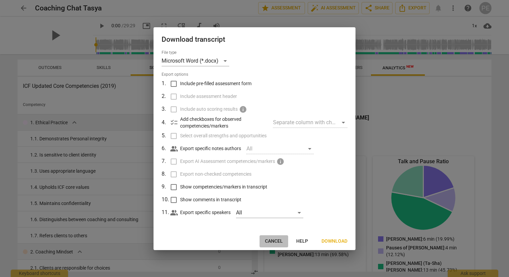
click at [272, 241] on span "Cancel" at bounding box center [274, 241] width 18 height 7
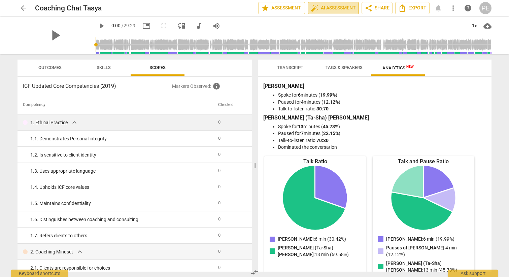
click at [324, 7] on span "auto_fix_high AI Assessment" at bounding box center [333, 8] width 45 height 8
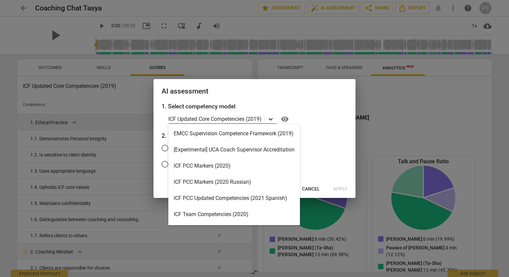
click at [273, 120] on icon at bounding box center [271, 119] width 4 height 2
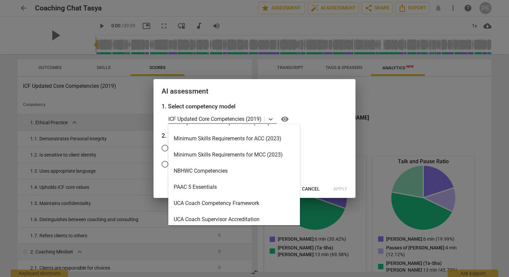
scroll to position [144, 0]
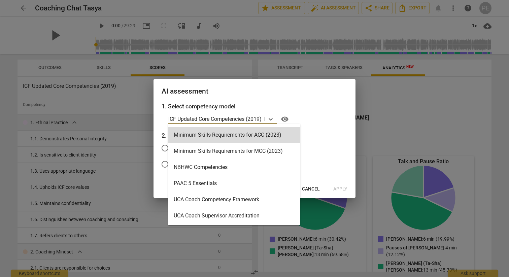
click at [327, 127] on div "1. Select competency model Minimum Skills Requirements for ACC (2023), 10 of 15…" at bounding box center [255, 141] width 202 height 78
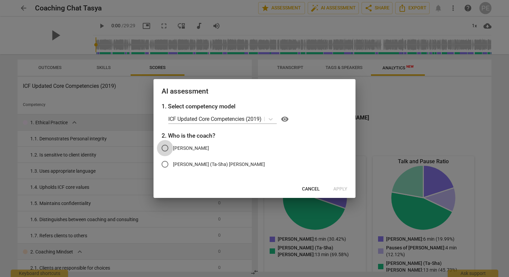
click at [166, 149] on input "[PERSON_NAME]" at bounding box center [165, 148] width 16 height 16
radio input "true"
click at [311, 190] on span "Cancel" at bounding box center [311, 189] width 18 height 7
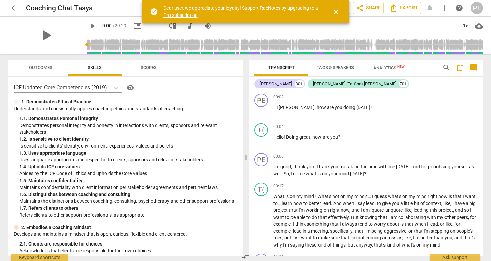
click at [335, 11] on span "close" at bounding box center [336, 12] width 8 height 8
